Goal: Information Seeking & Learning: Learn about a topic

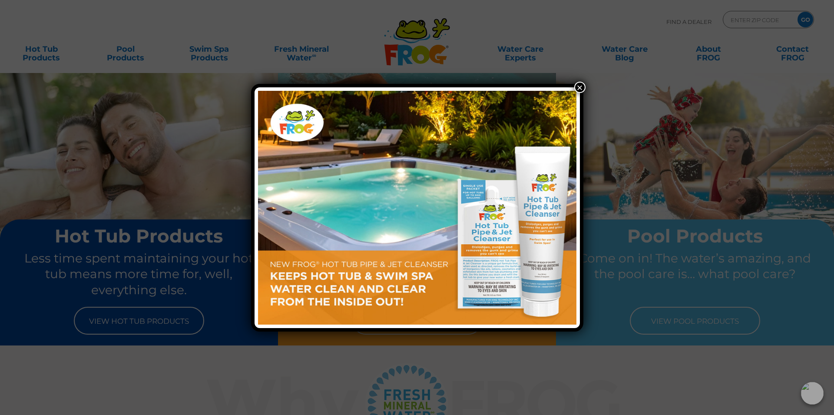
click at [581, 84] on button "×" at bounding box center [579, 87] width 11 height 11
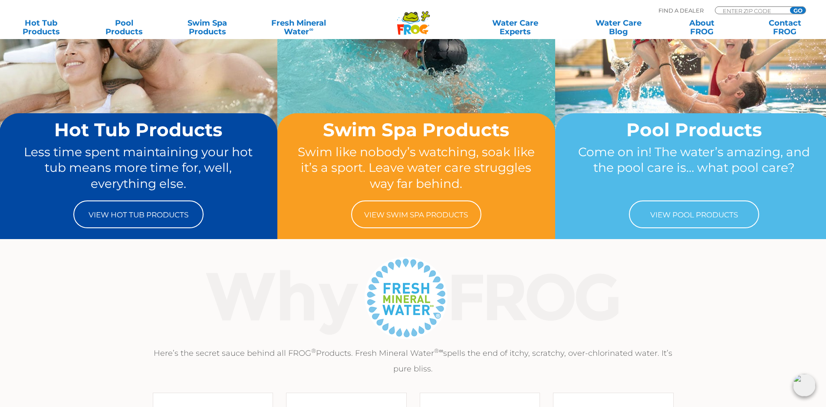
scroll to position [133, 0]
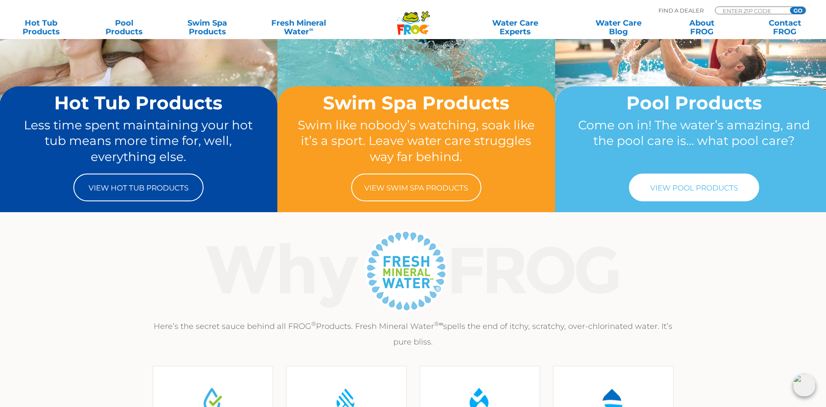
click at [701, 185] on link "View Pool Products" at bounding box center [694, 188] width 130 height 28
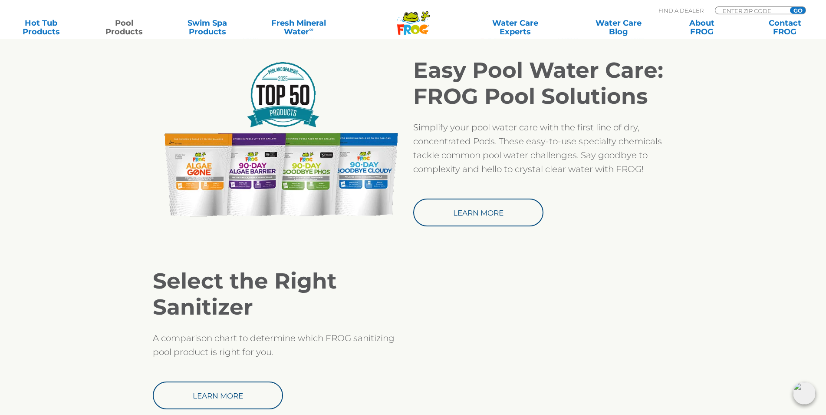
scroll to position [797, 0]
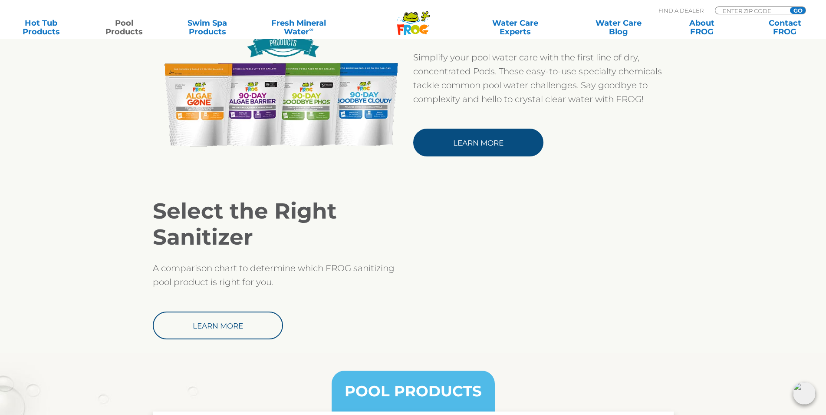
click at [469, 142] on link "Learn More" at bounding box center [478, 143] width 130 height 28
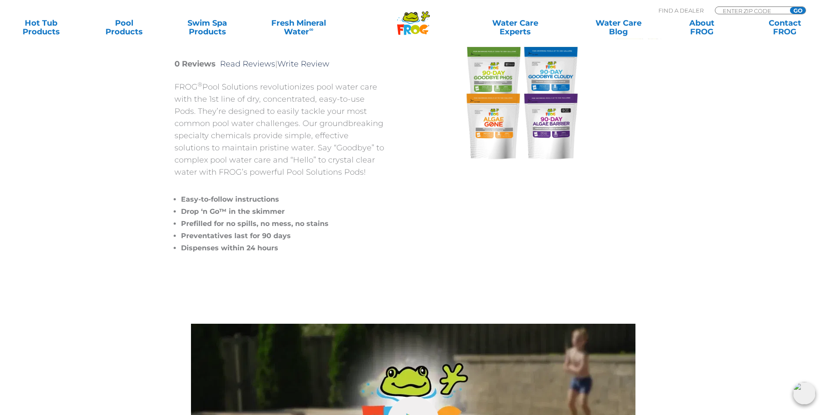
scroll to position [89, 0]
